Goal: Use online tool/utility: Utilize a website feature to perform a specific function

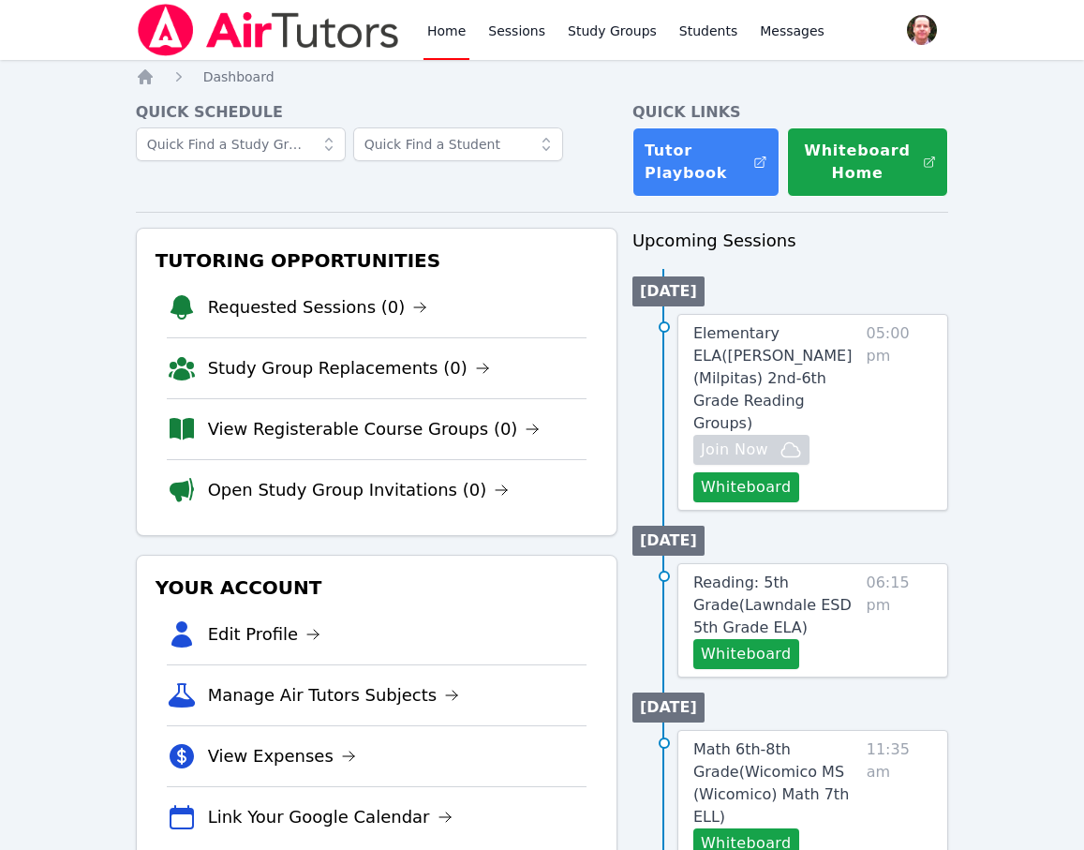
scroll to position [183, 0]
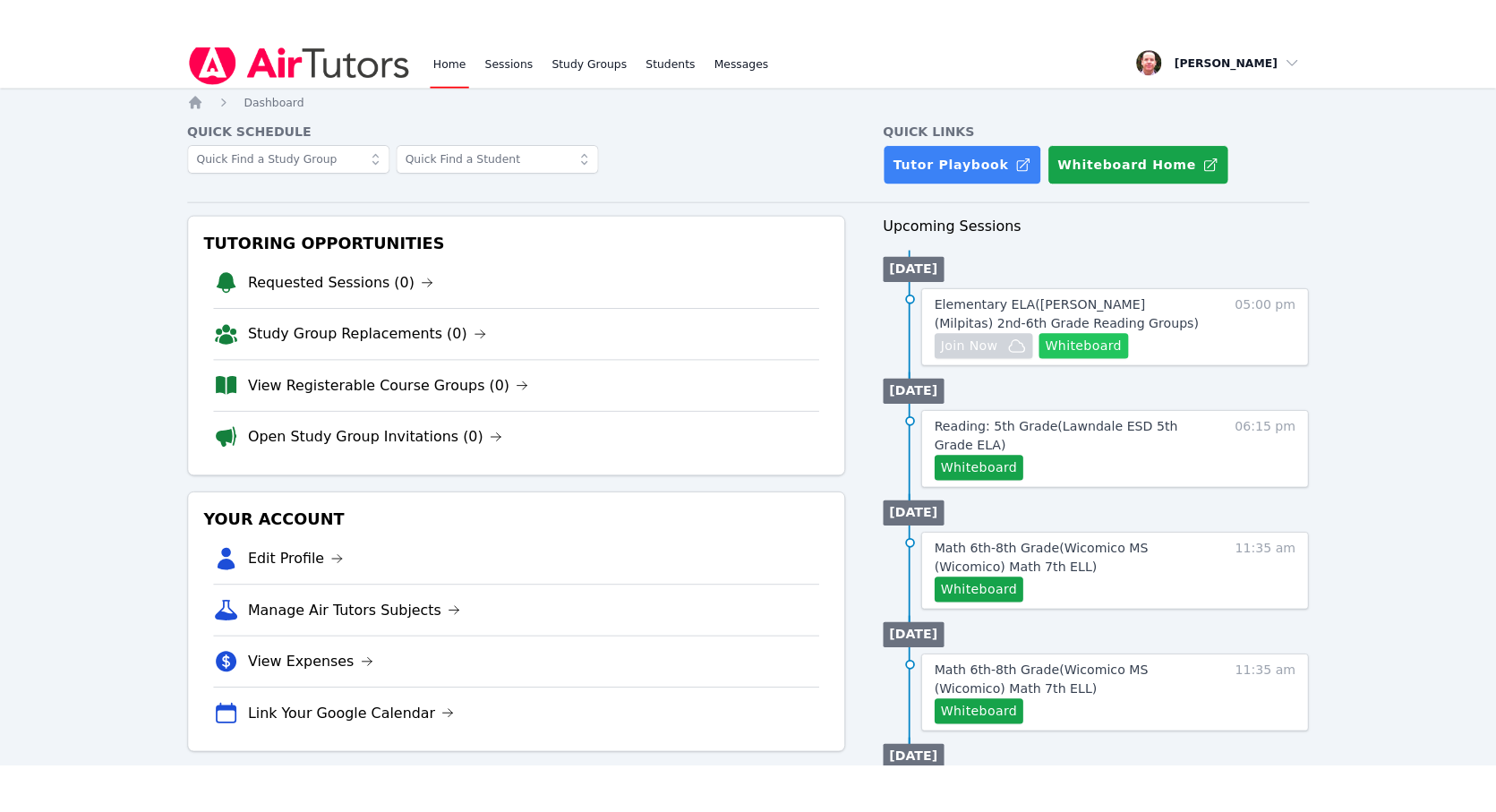
scroll to position [14, 0]
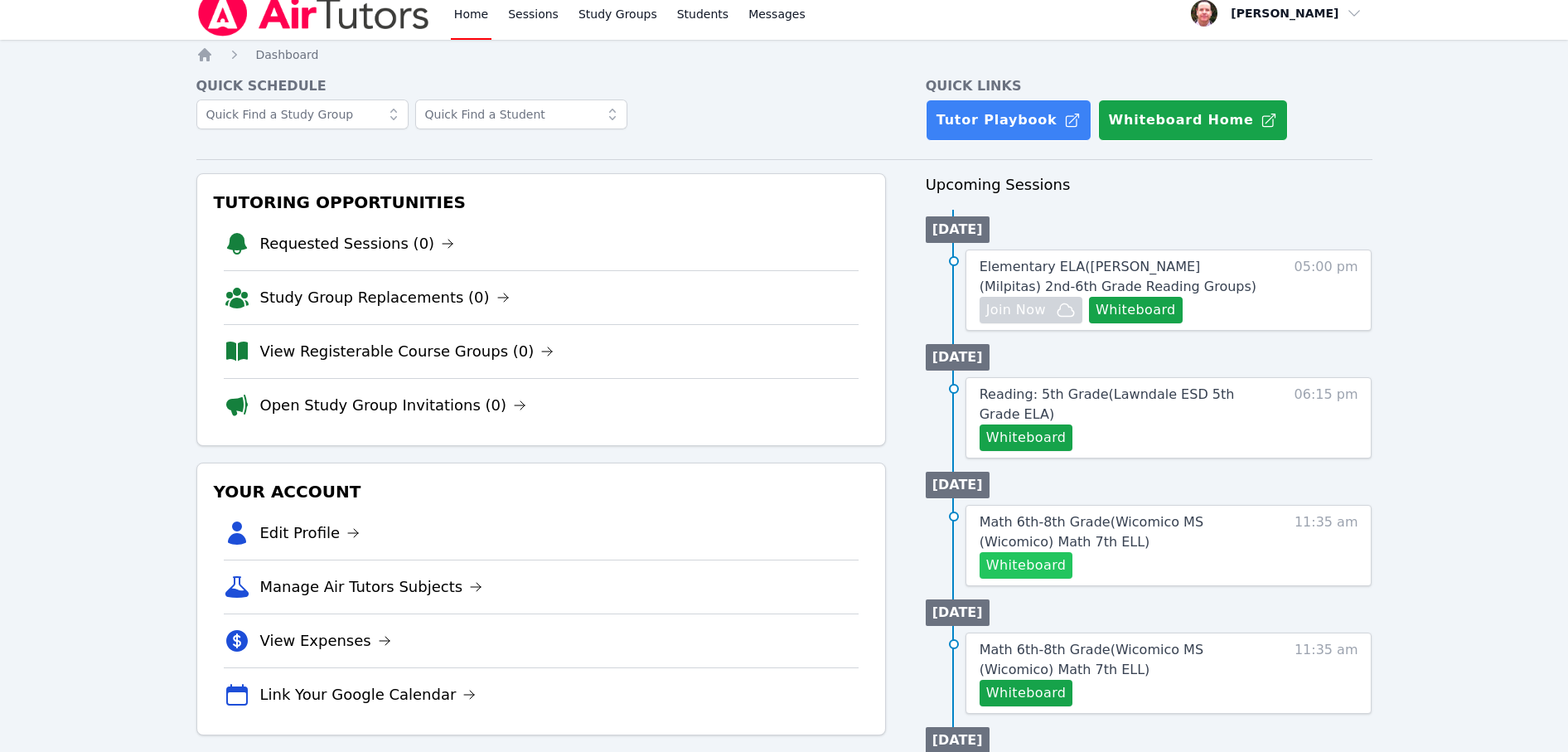
click at [971, 562] on button "Whiteboard" at bounding box center [1027, 565] width 94 height 27
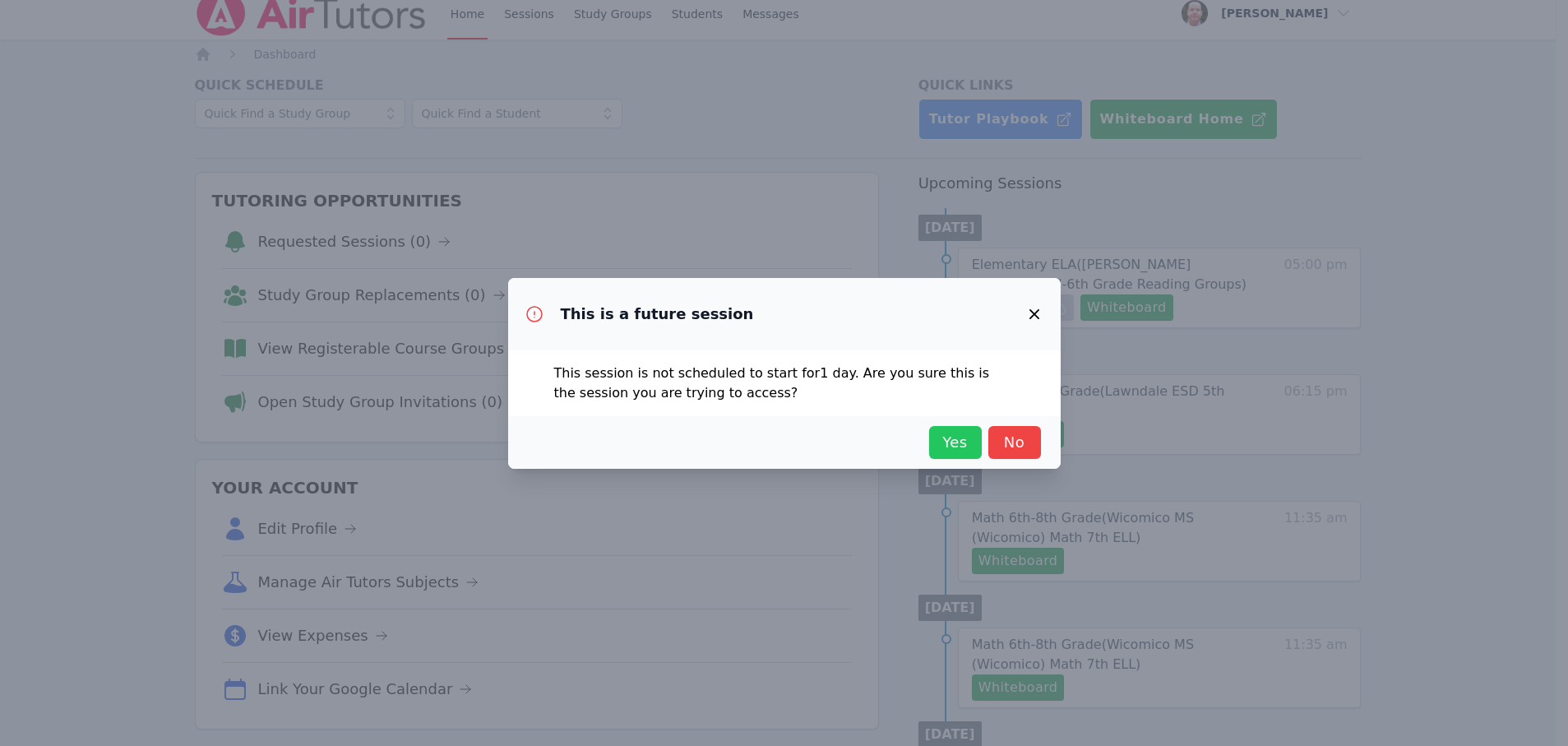
click at [949, 442] on span "Yes" at bounding box center [955, 442] width 36 height 23
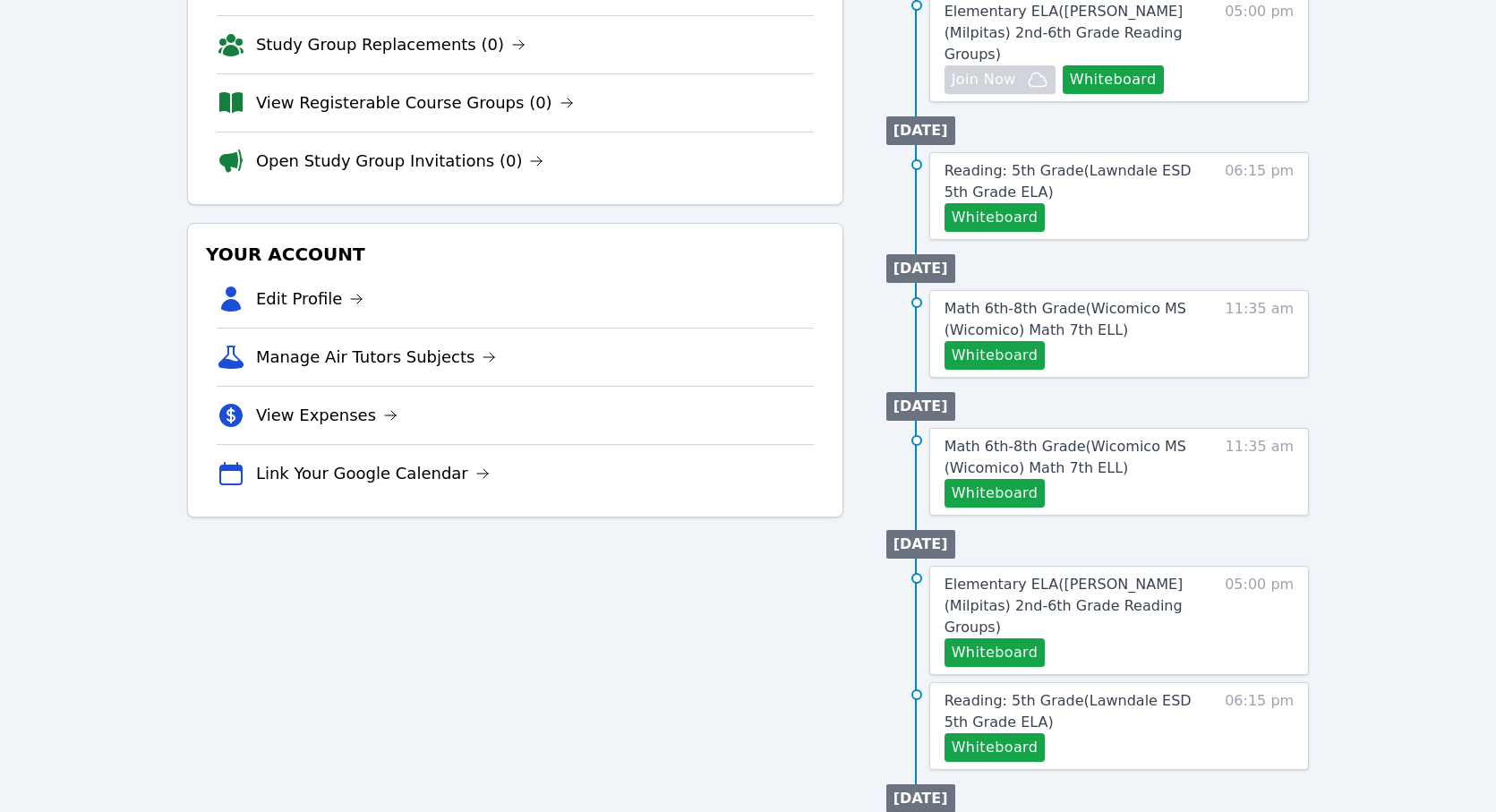
scroll to position [131, 0]
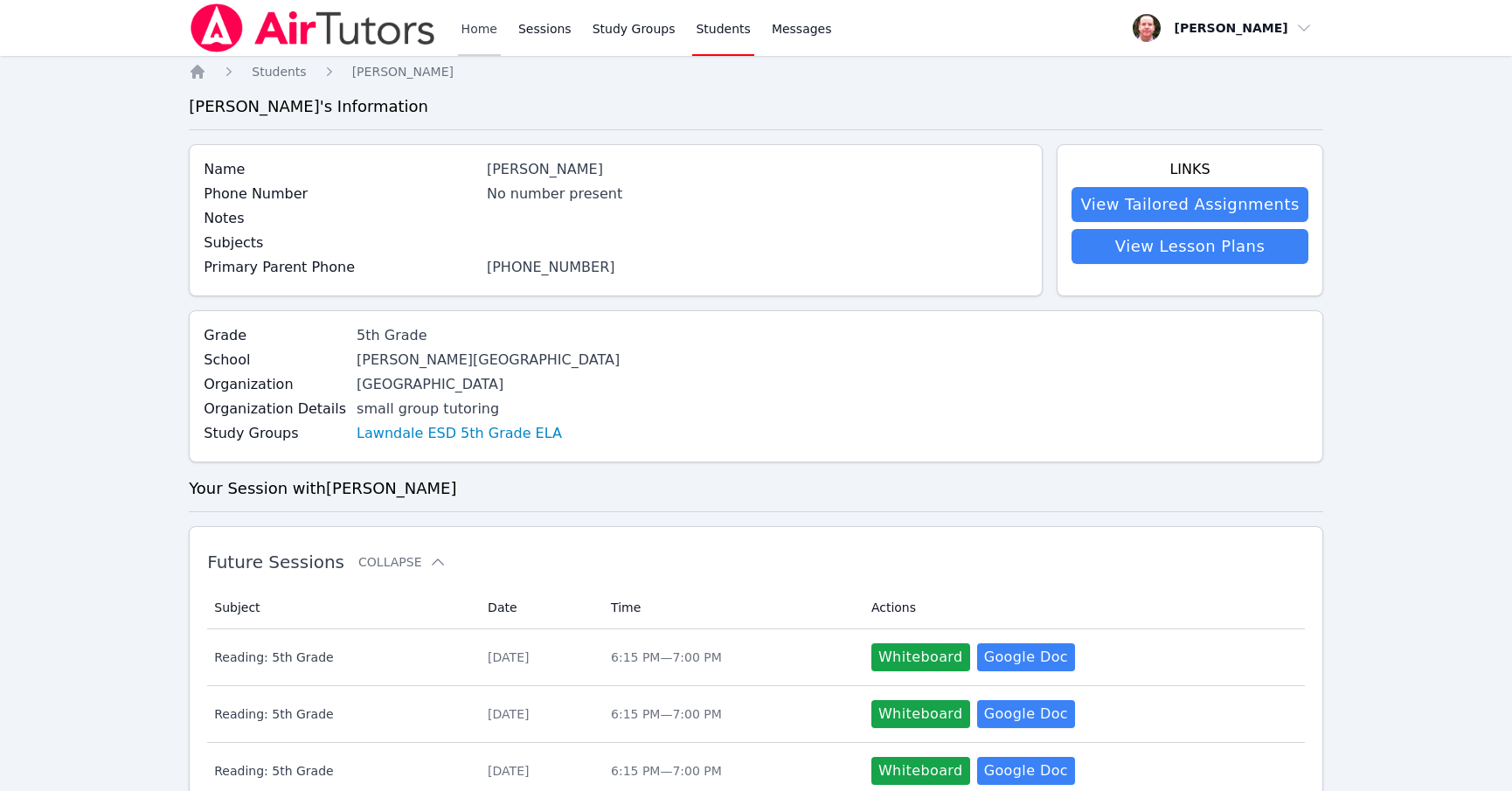
click at [476, 28] on link "Home" at bounding box center [479, 28] width 43 height 56
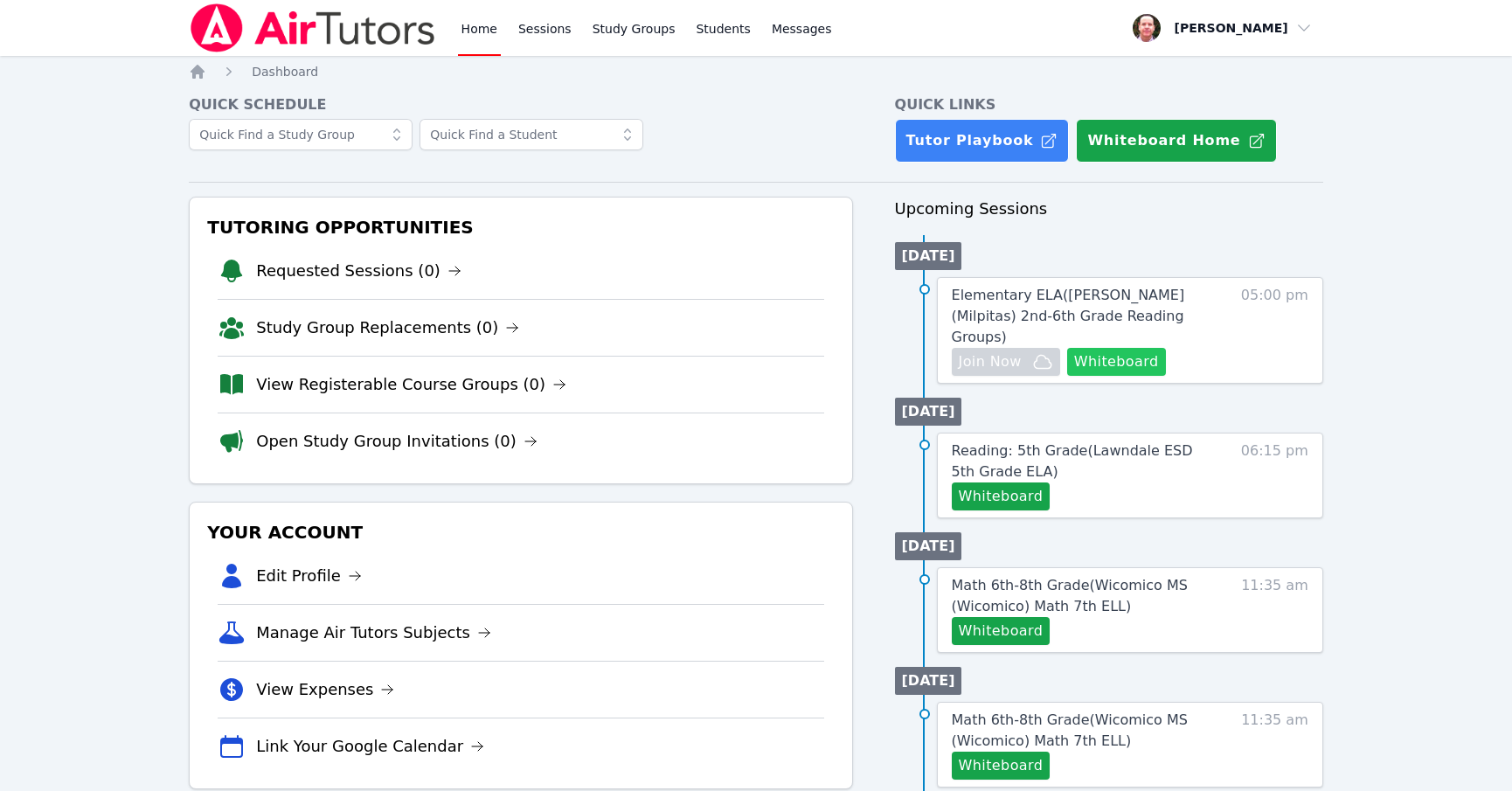
click at [1126, 348] on button "Whiteboard" at bounding box center [1117, 362] width 99 height 28
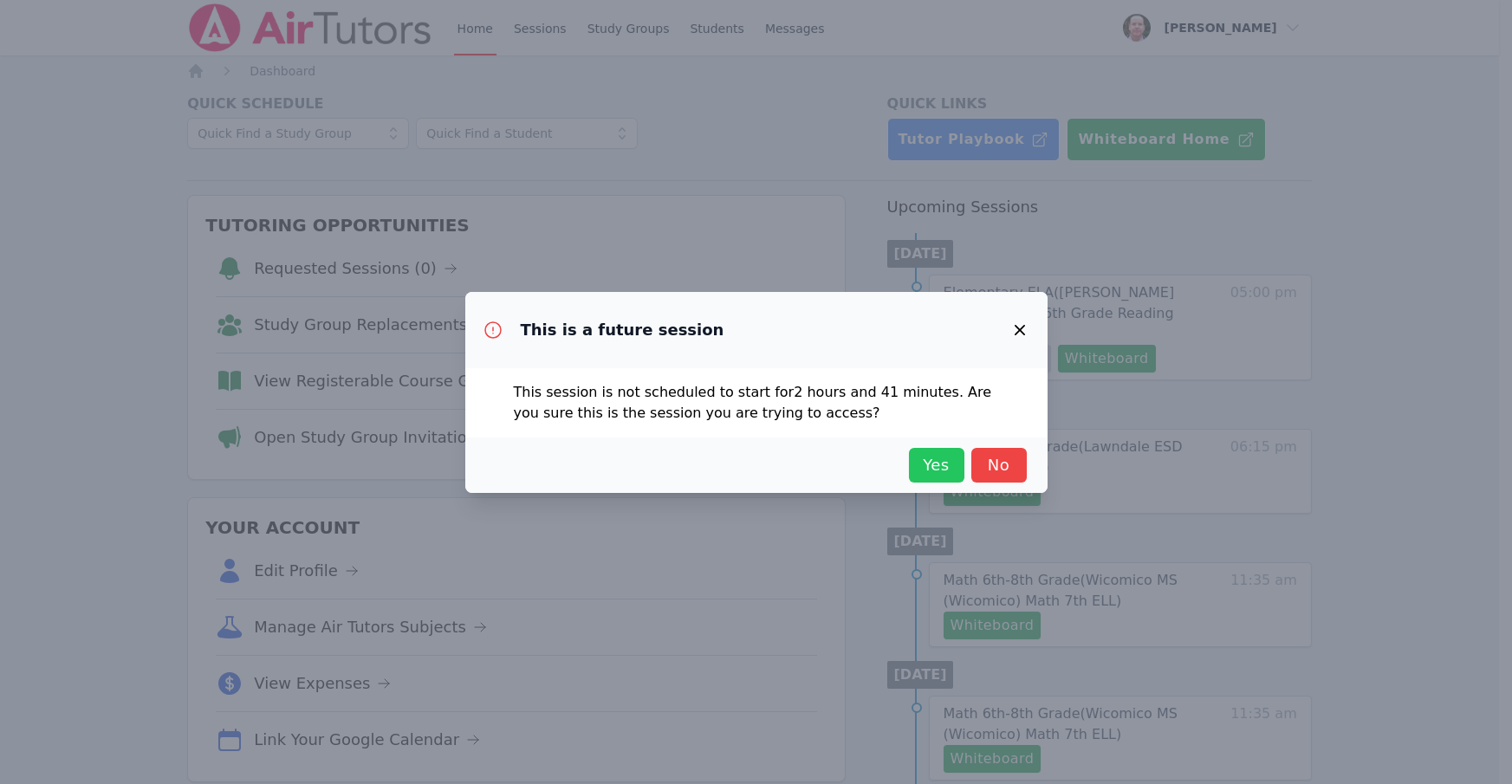
click at [922, 467] on span "Yes" at bounding box center [937, 465] width 38 height 24
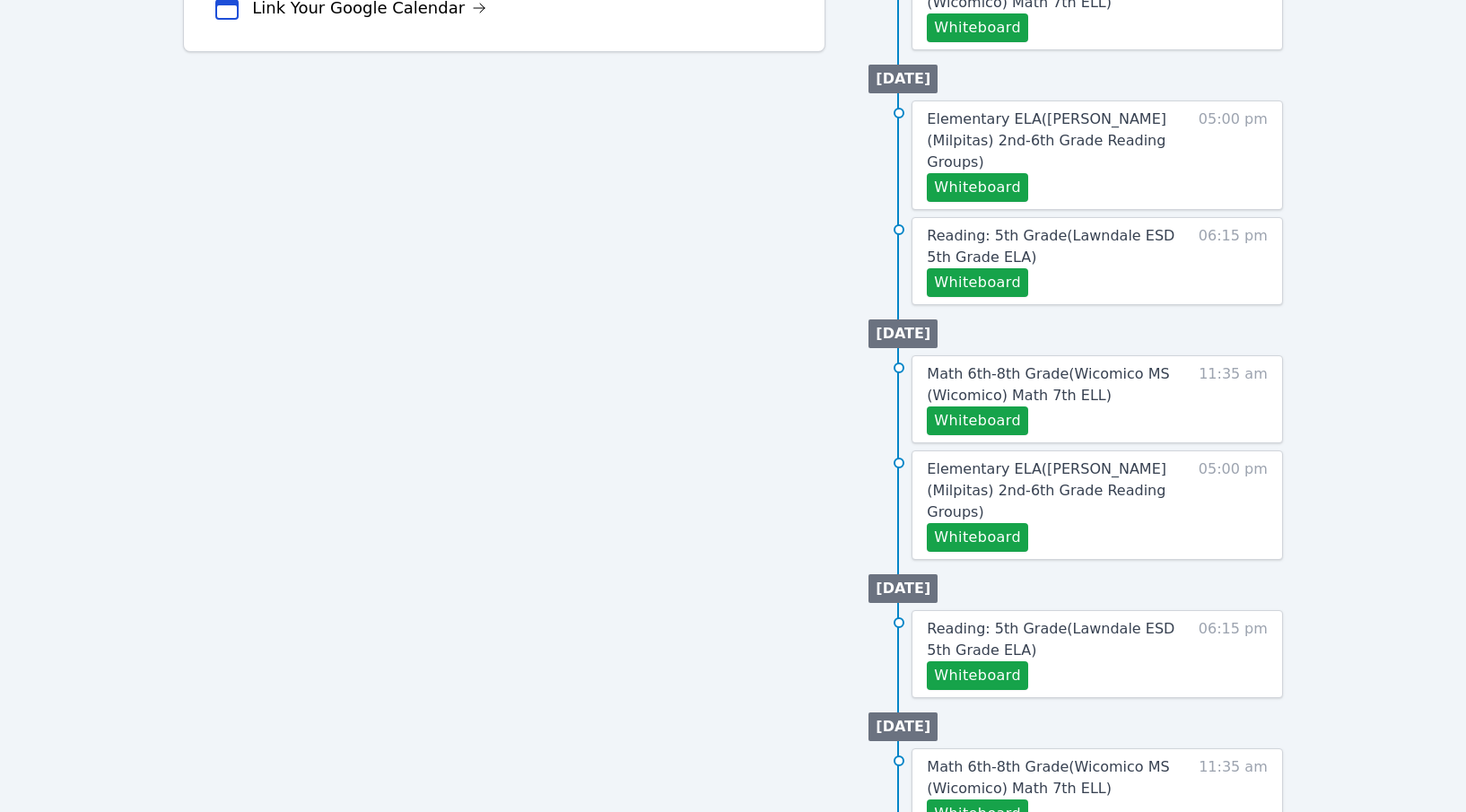
scroll to position [761, 0]
